Goal: Transaction & Acquisition: Purchase product/service

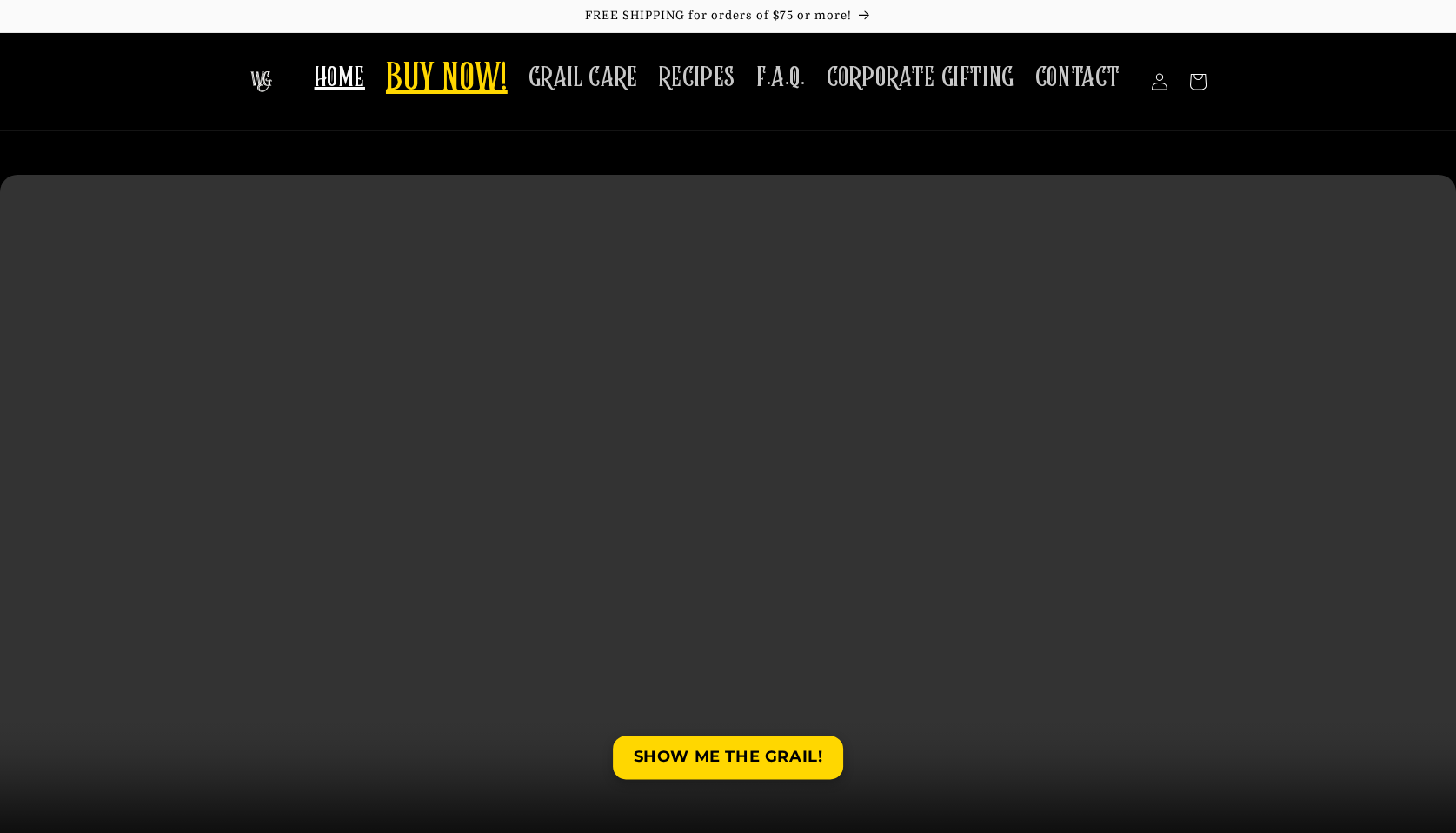
click at [445, 104] on link "BUY NOW!" at bounding box center [446, 80] width 142 height 68
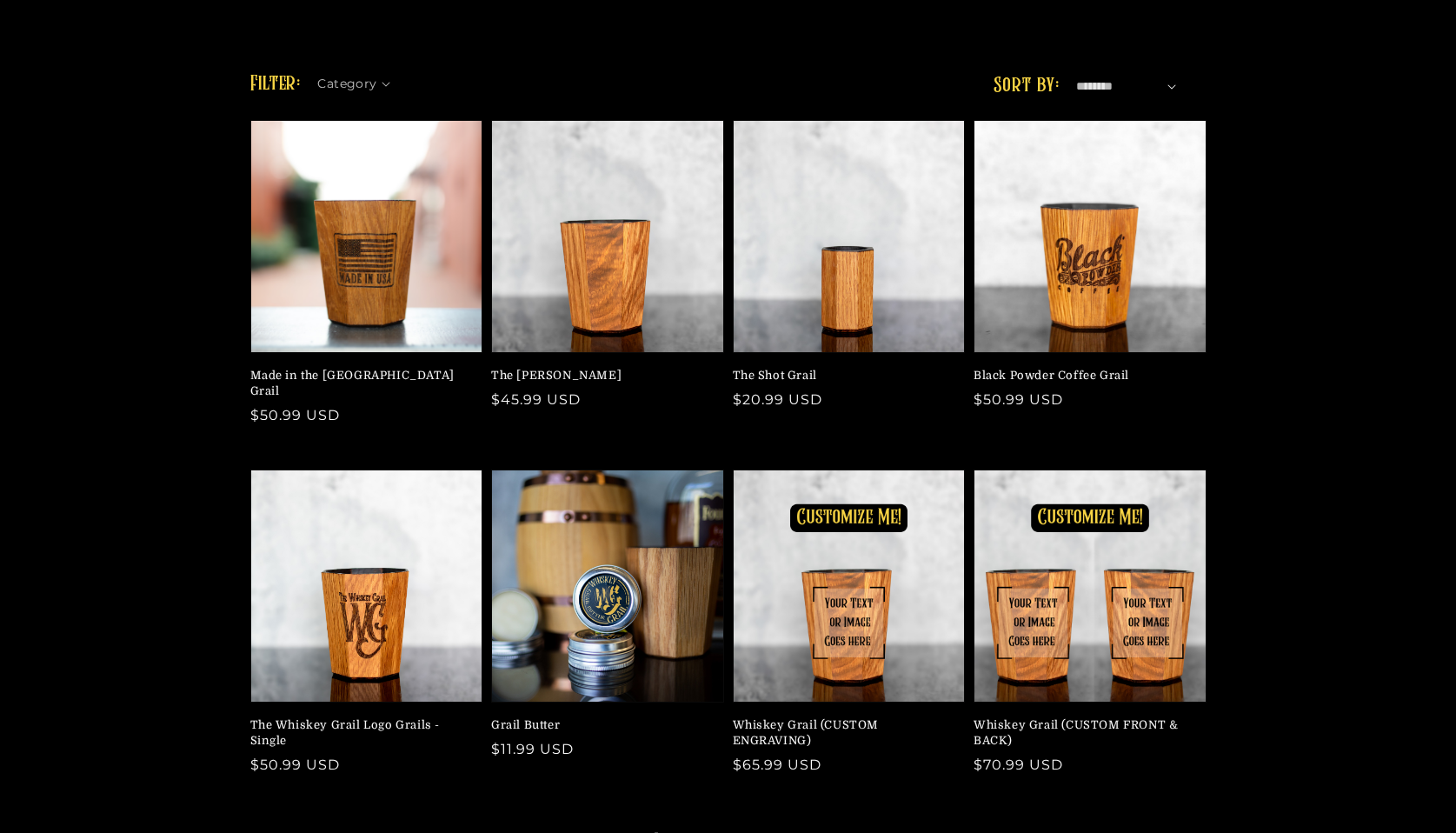
scroll to position [278, 0]
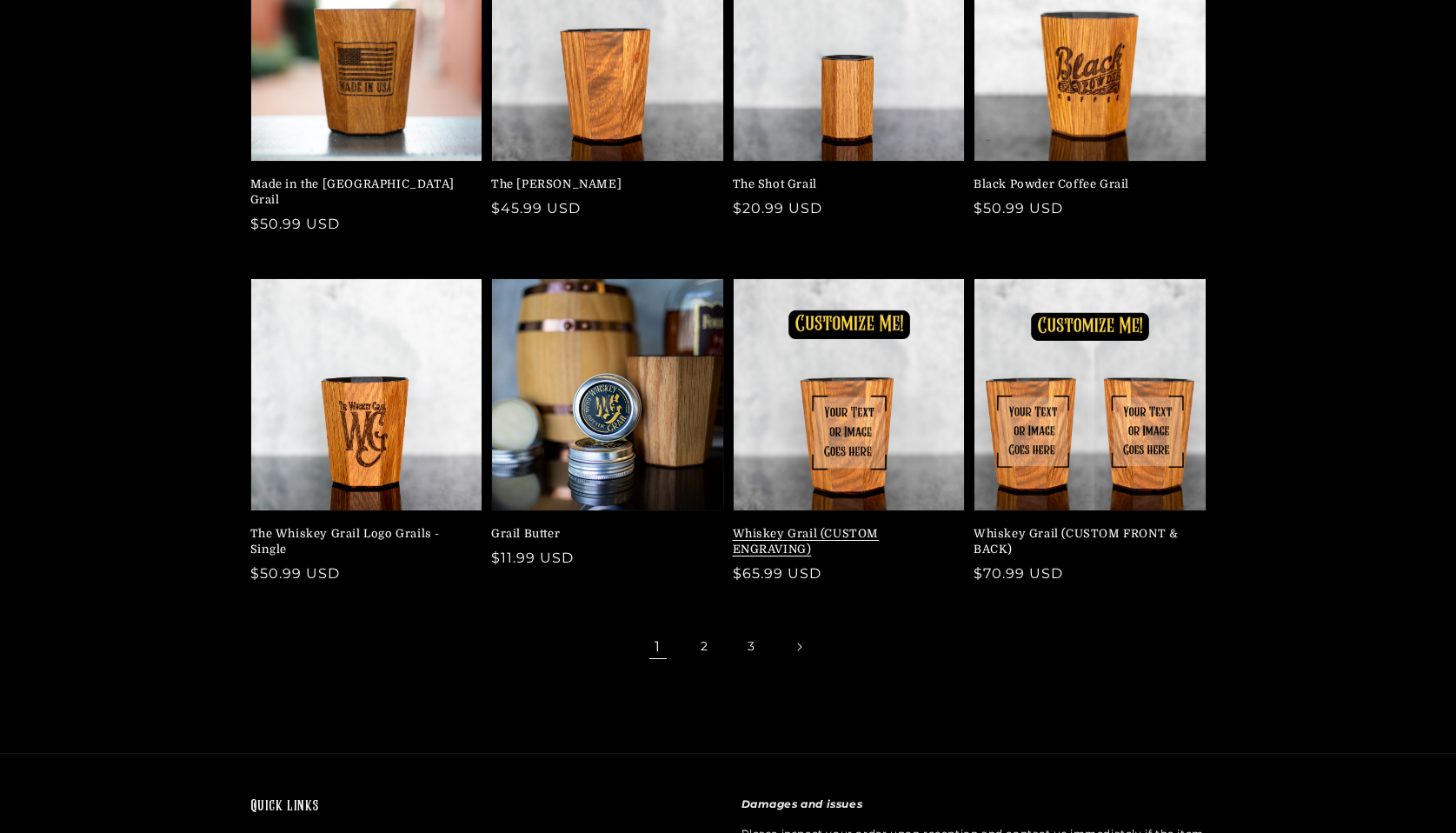
click at [942, 526] on link "Whiskey Grail (CUSTOM ENGRAVING)" at bounding box center [844, 541] width 222 height 31
